Goal: Information Seeking & Learning: Learn about a topic

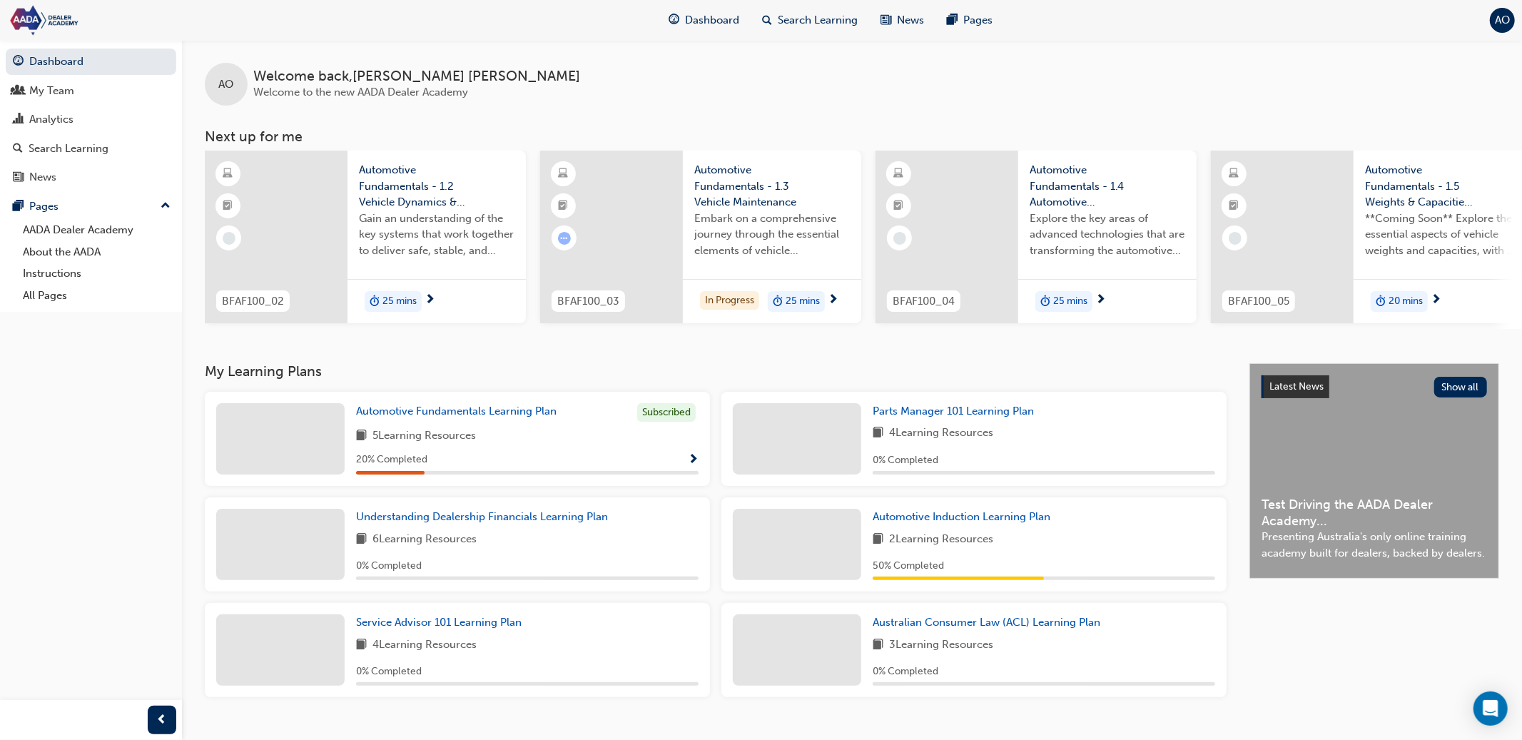
scroll to position [33, 0]
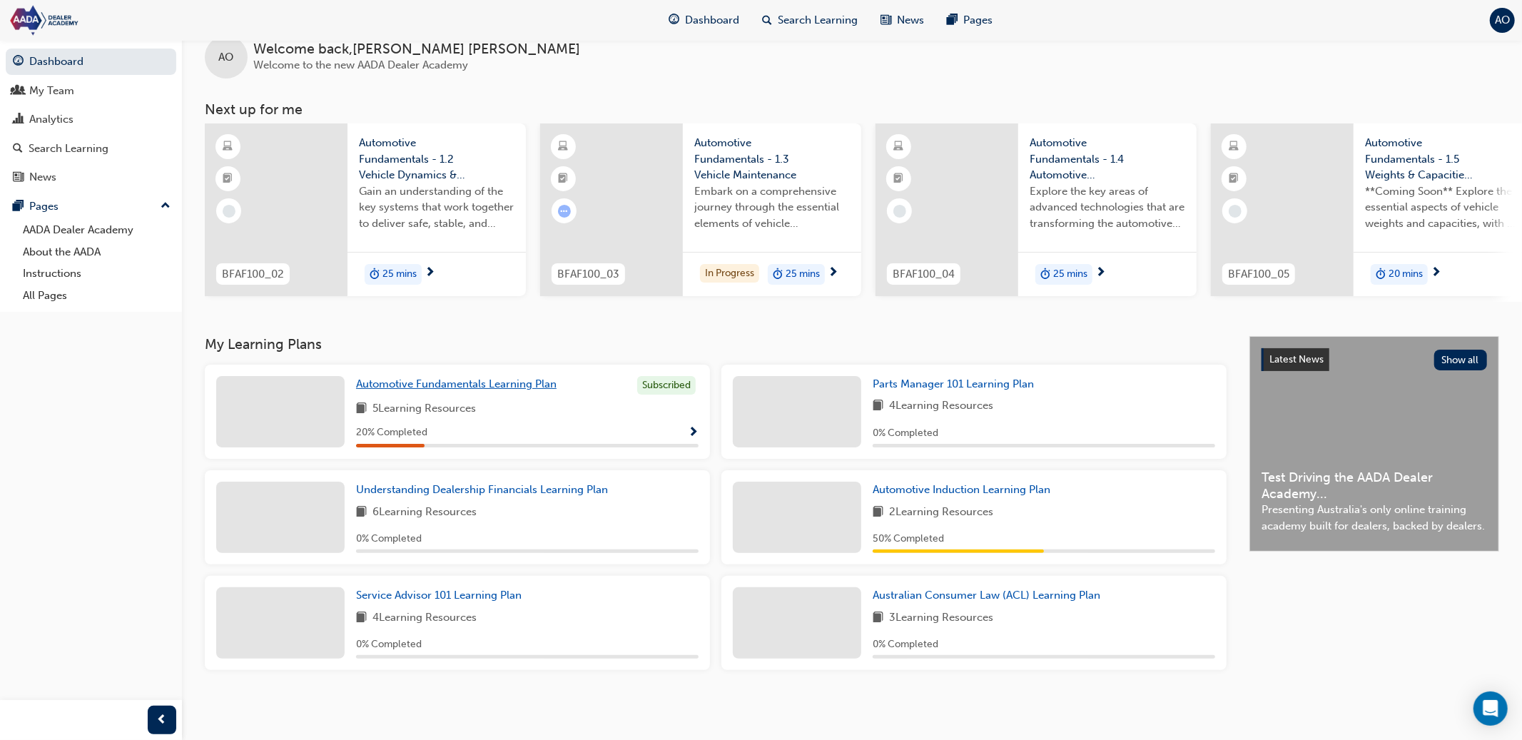
click at [529, 377] on span "Automotive Fundamentals Learning Plan" at bounding box center [456, 383] width 200 height 13
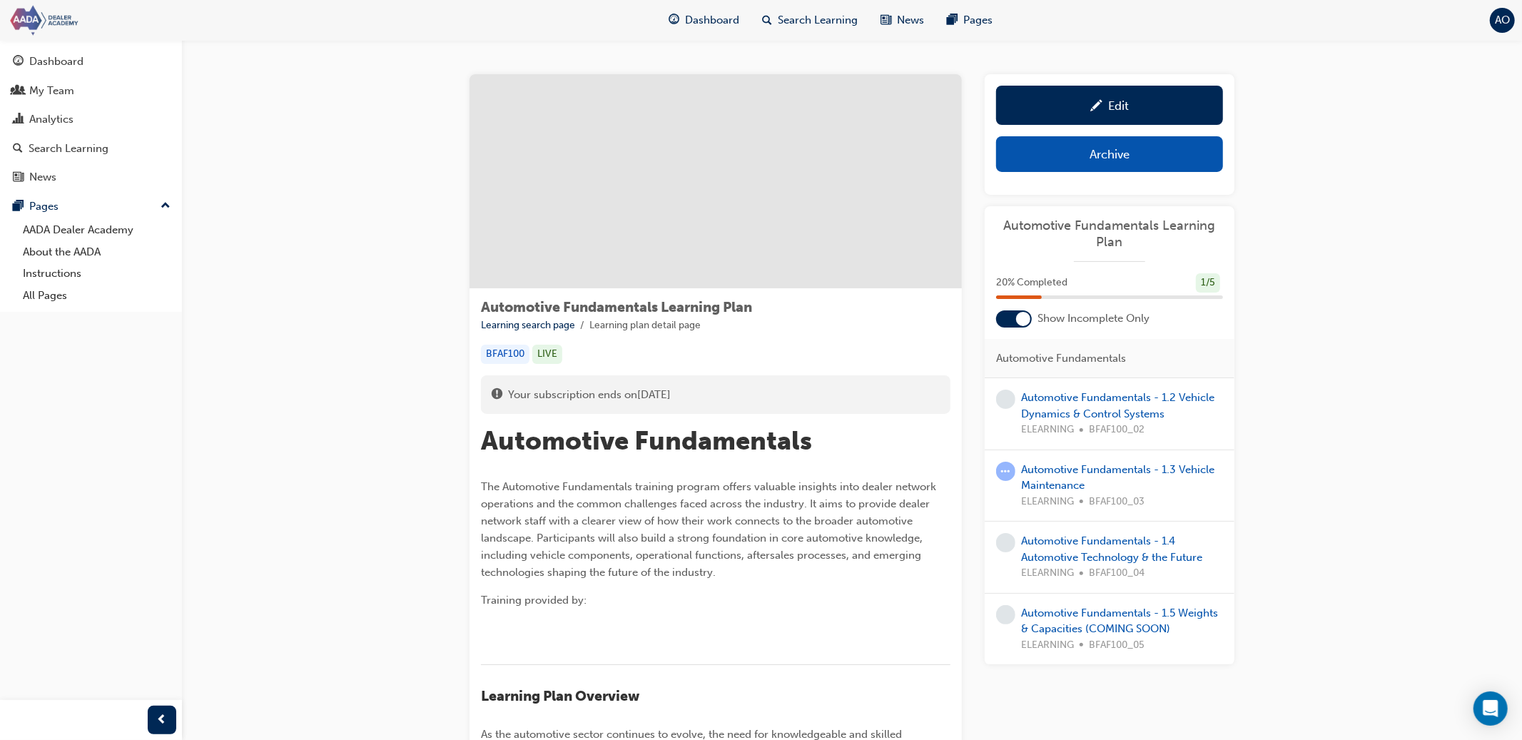
drag, startPoint x: 81, startPoint y: 23, endPoint x: 163, endPoint y: 40, distance: 83.8
click at [83, 23] on img at bounding box center [89, 20] width 164 height 32
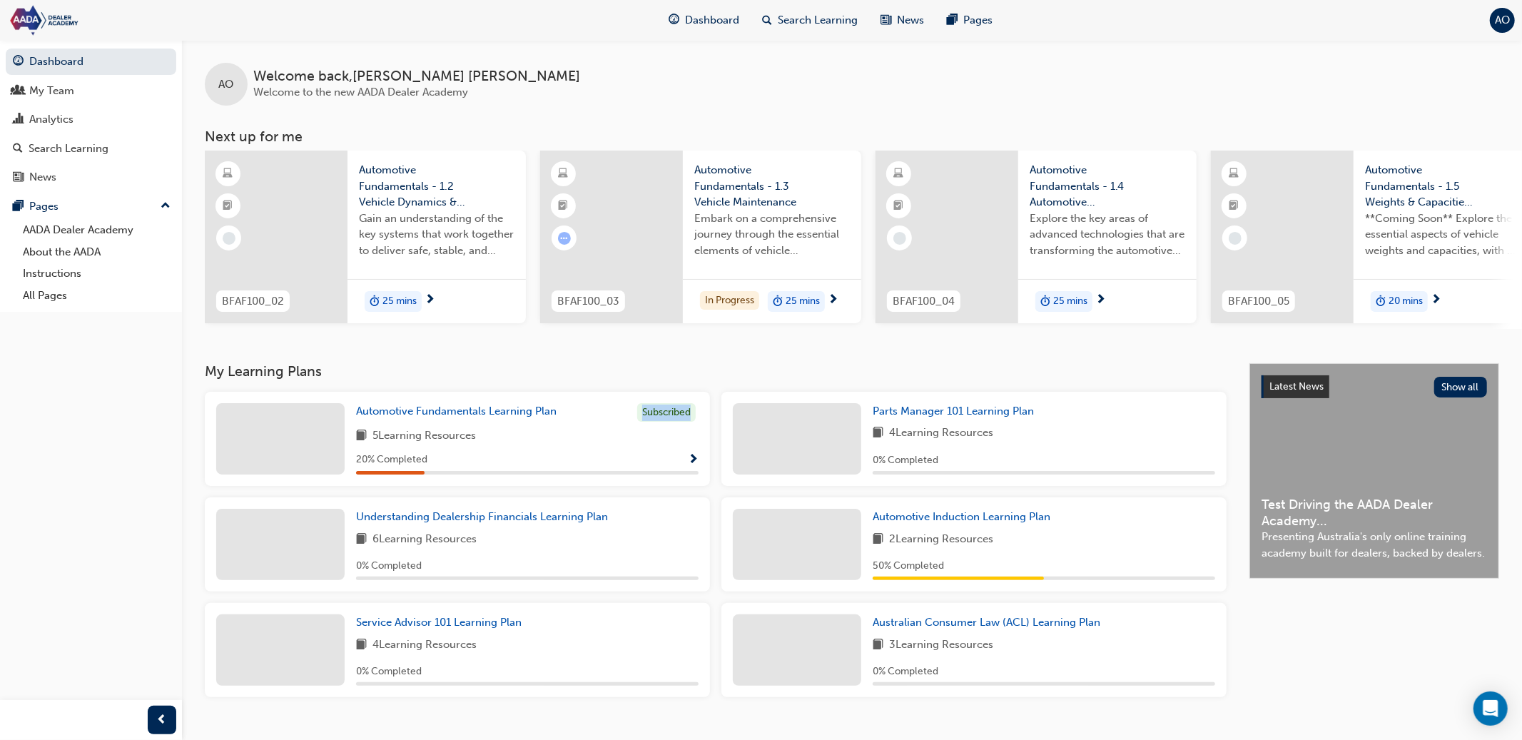
drag, startPoint x: 631, startPoint y: 413, endPoint x: 698, endPoint y: 414, distance: 67.1
click at [698, 414] on div "Automotive Fundamentals Learning Plan Subscribed" at bounding box center [527, 412] width 342 height 19
click at [711, 426] on div "Automotive Fundamentals Learning Plan Subscribed 5 Learning Resources 20 % Comp…" at bounding box center [457, 445] width 516 height 106
click at [910, 417] on span "Parts Manager 101 Learning Plan" at bounding box center [952, 410] width 161 height 13
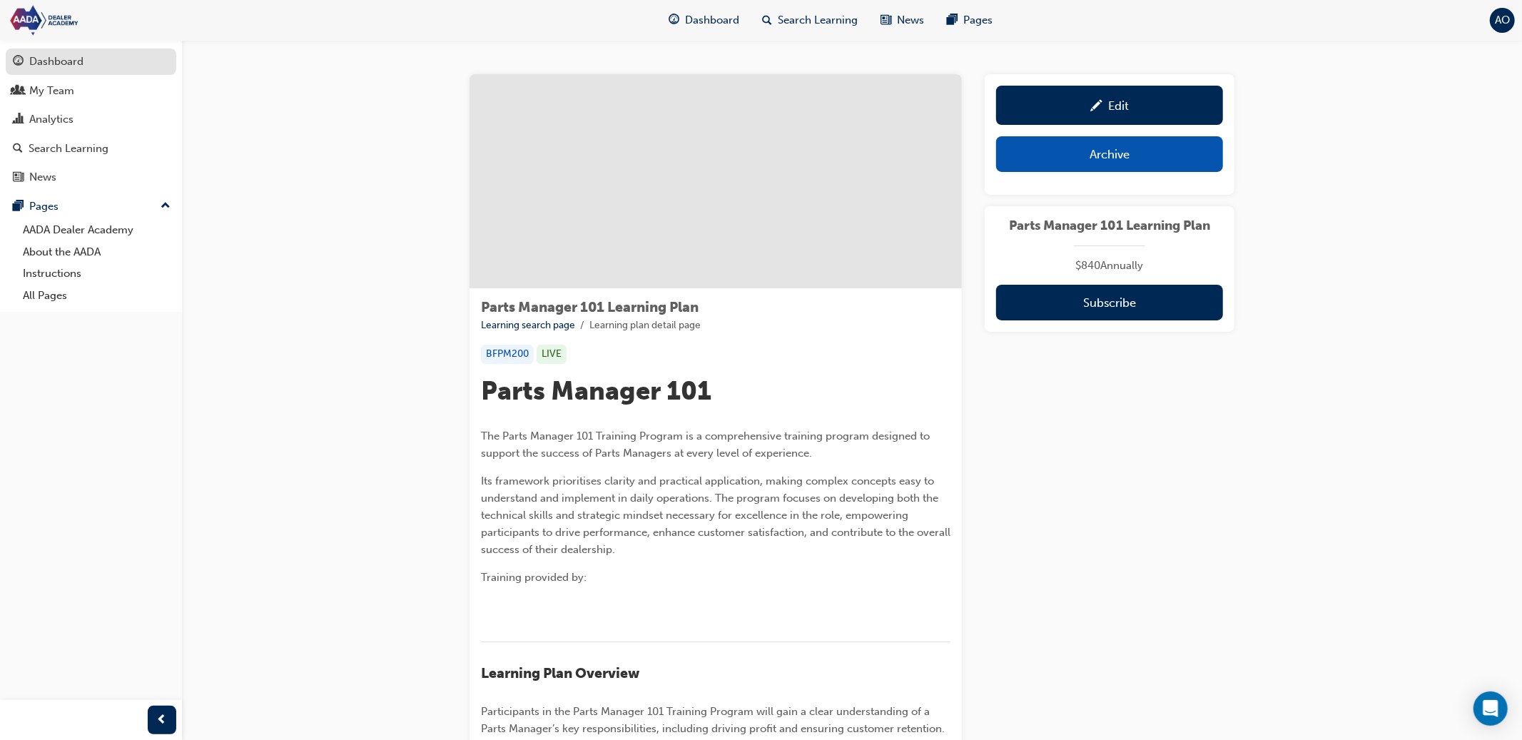
click at [74, 64] on div "Dashboard" at bounding box center [56, 62] width 54 height 16
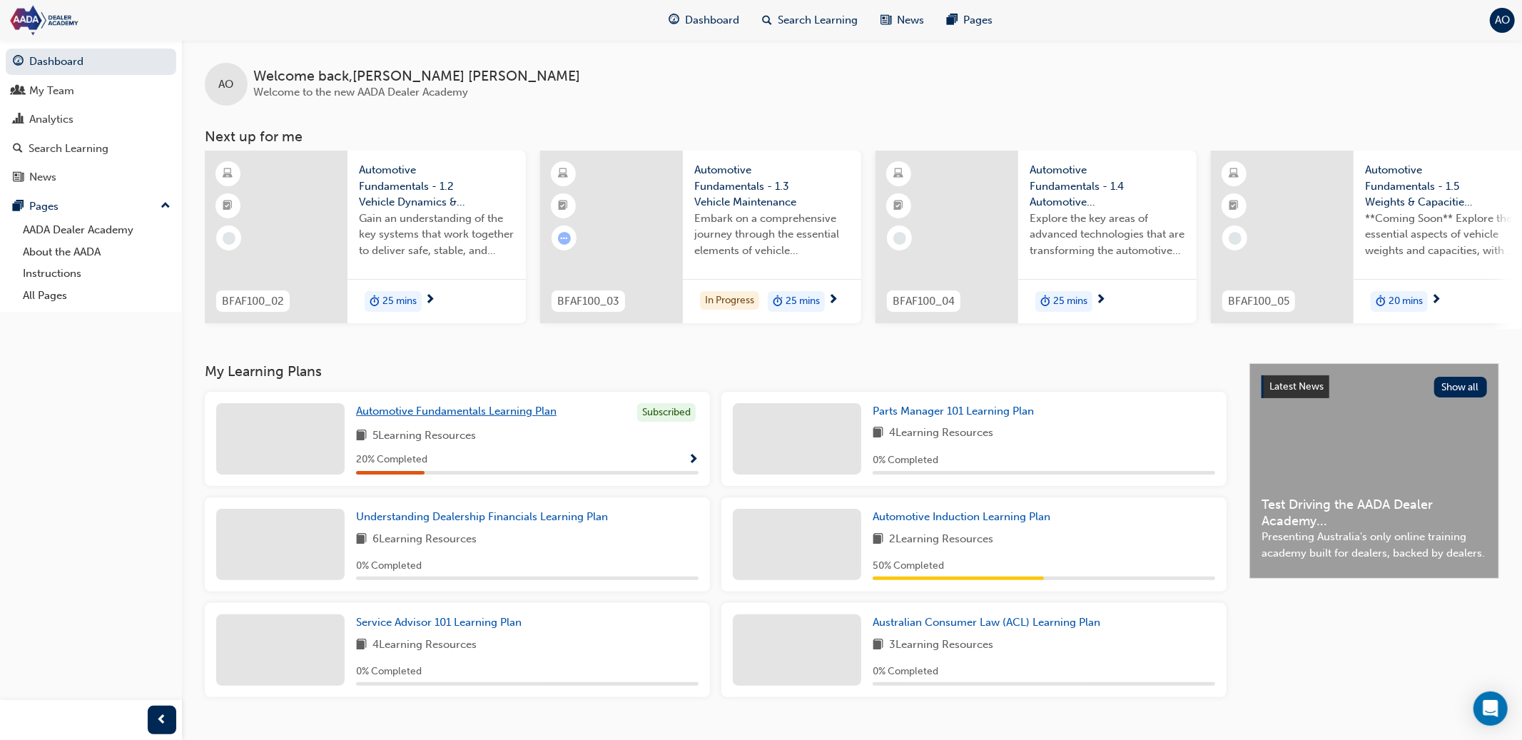
drag, startPoint x: 434, startPoint y: 416, endPoint x: 539, endPoint y: 404, distance: 106.3
click at [435, 416] on span "Automotive Fundamentals Learning Plan" at bounding box center [456, 410] width 200 height 13
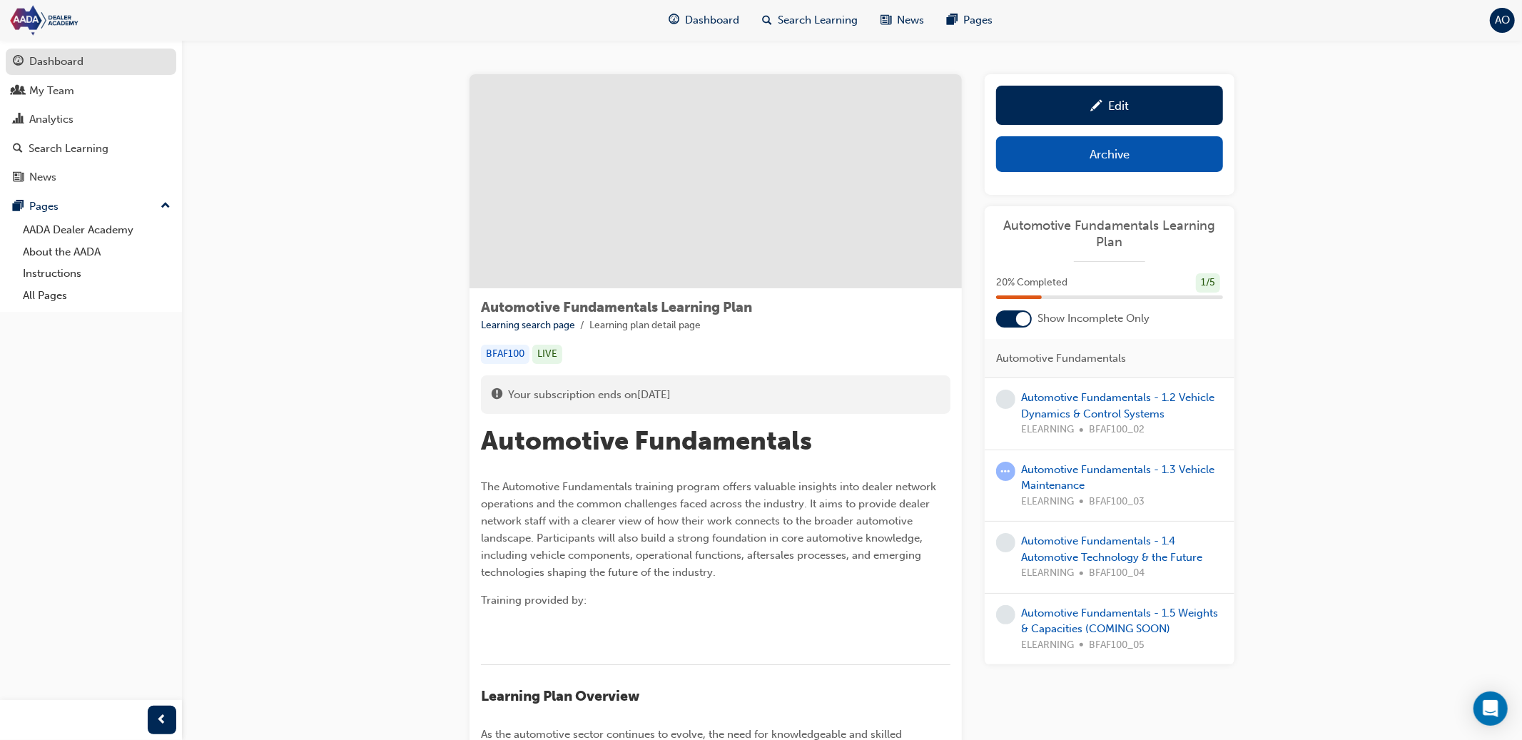
click at [51, 58] on div "Dashboard" at bounding box center [56, 62] width 54 height 16
